Goal: Task Accomplishment & Management: Manage account settings

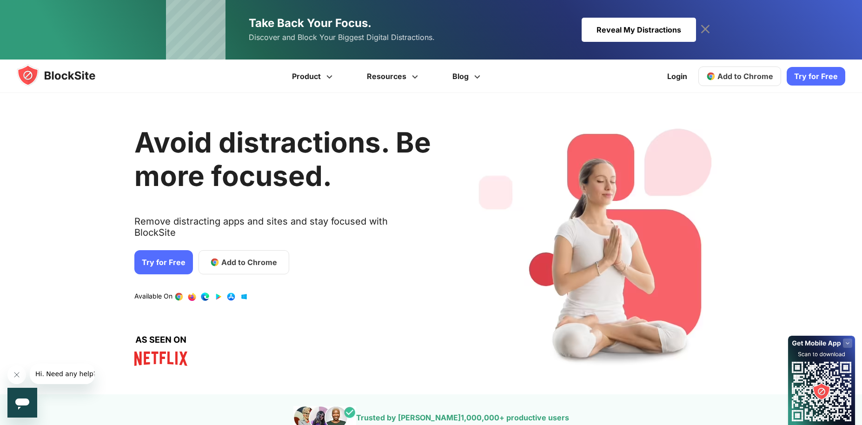
click at [60, 67] on img at bounding box center [65, 75] width 97 height 22
click at [676, 77] on link "Login" at bounding box center [676, 76] width 31 height 22
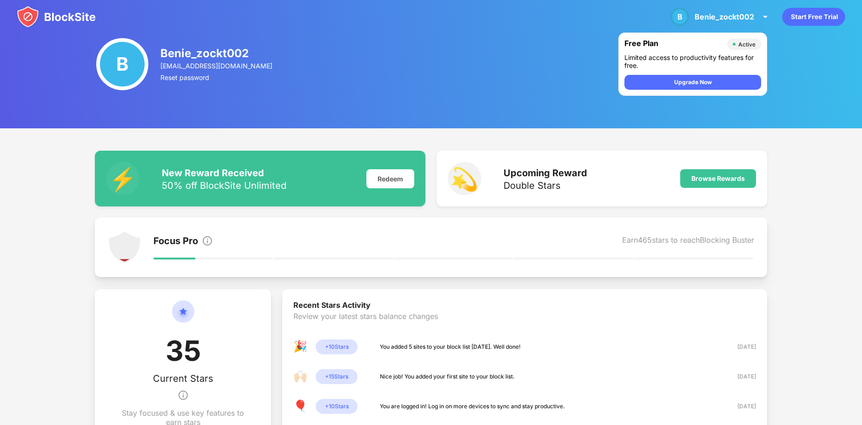
click at [79, 19] on img at bounding box center [56, 17] width 79 height 22
